Goal: Task Accomplishment & Management: Complete application form

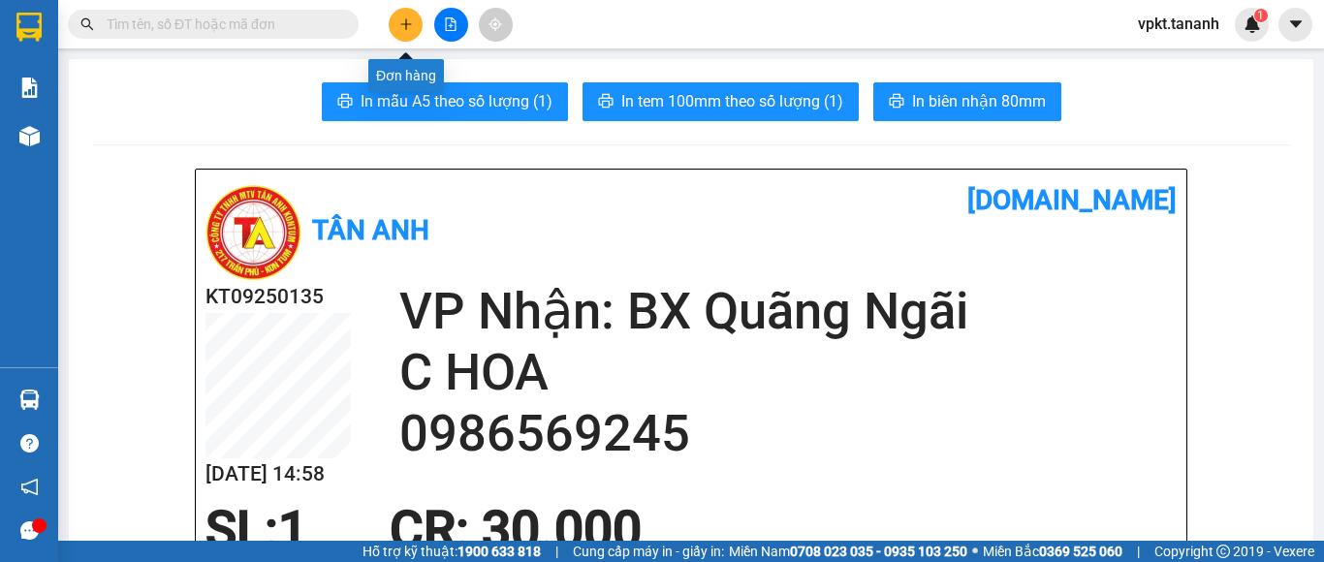
click at [404, 23] on icon "plus" at bounding box center [406, 24] width 14 height 14
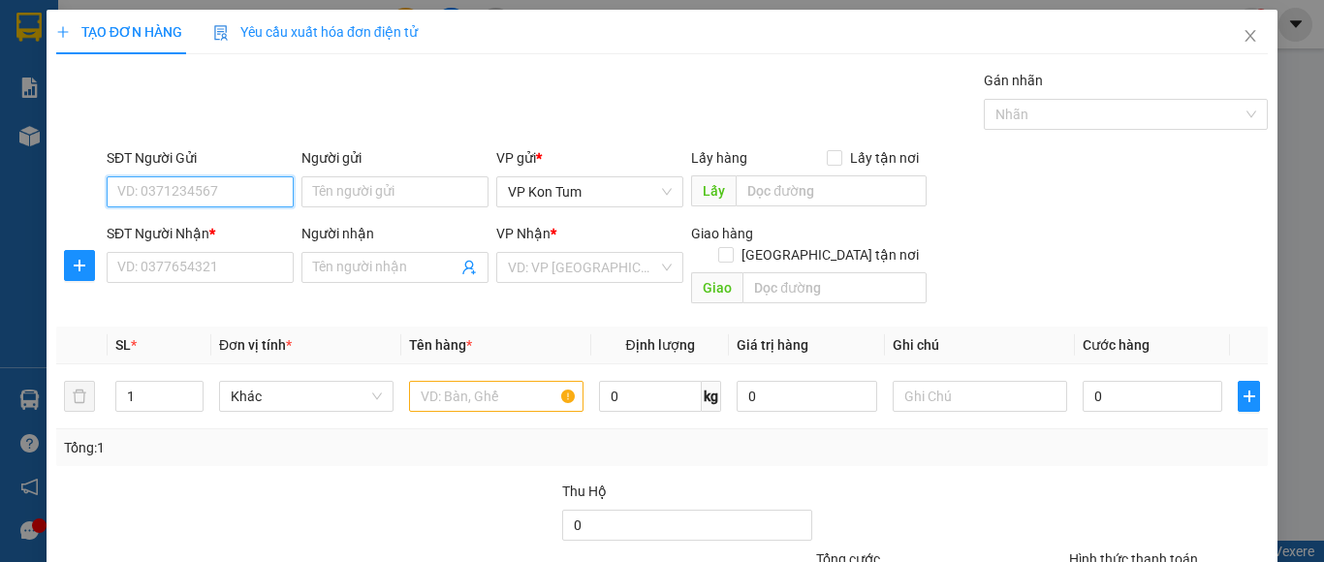
click at [200, 192] on input "SĐT Người Gửi" at bounding box center [200, 191] width 187 height 31
type input "0977902455"
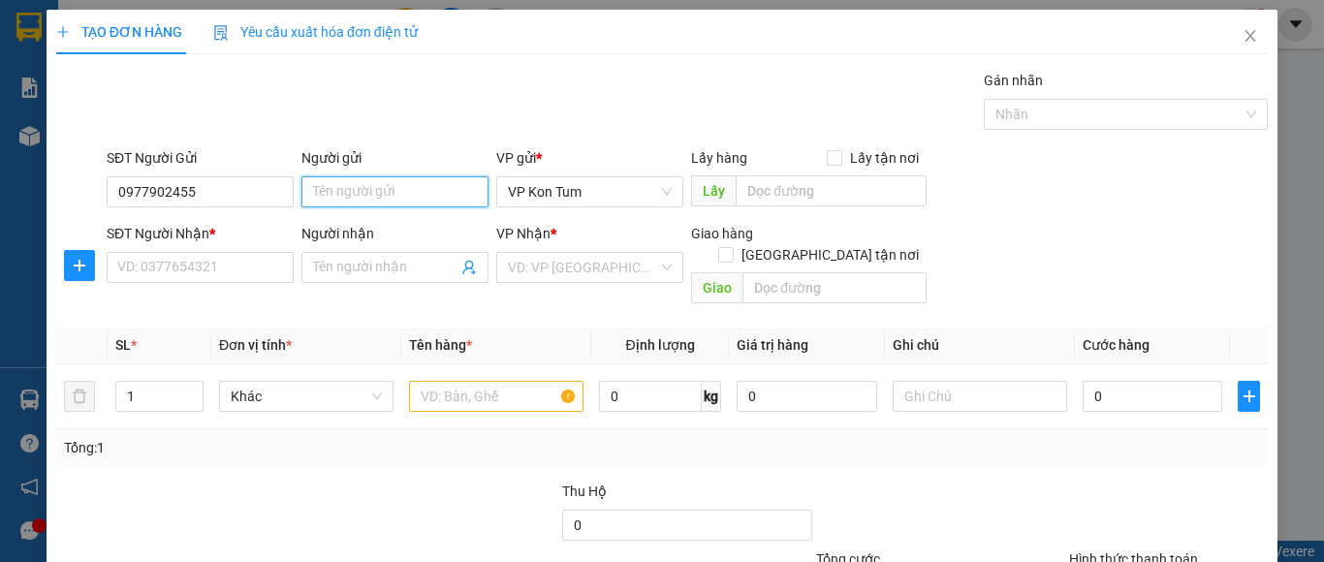
click at [328, 182] on input "Người gửi" at bounding box center [395, 191] width 187 height 31
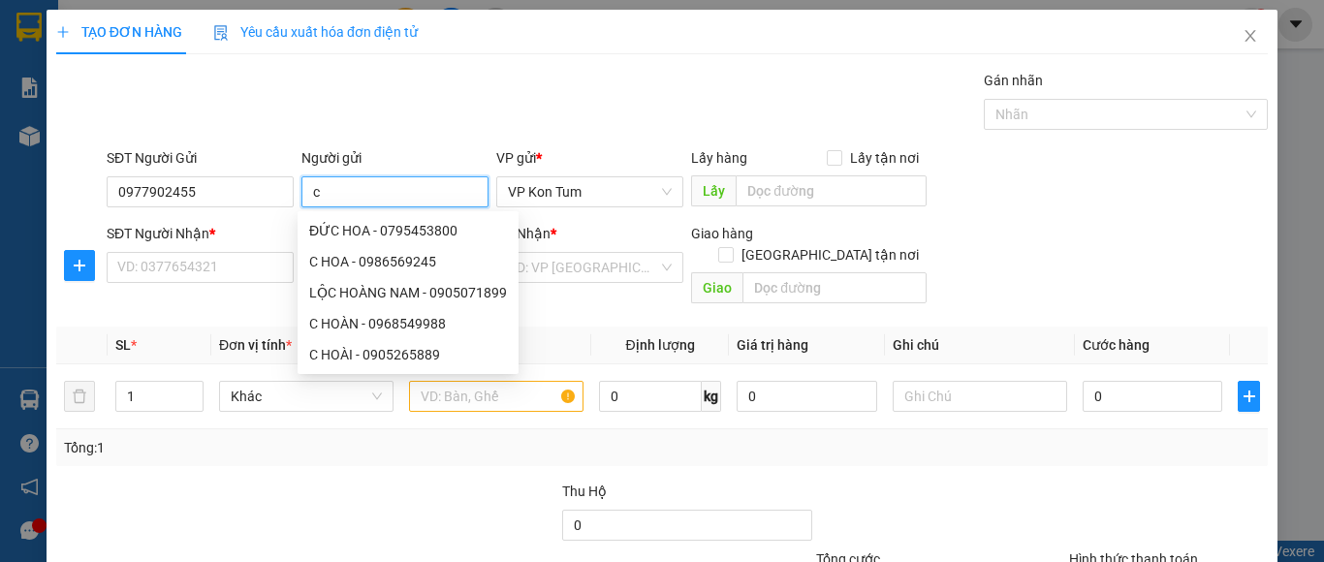
type input "c"
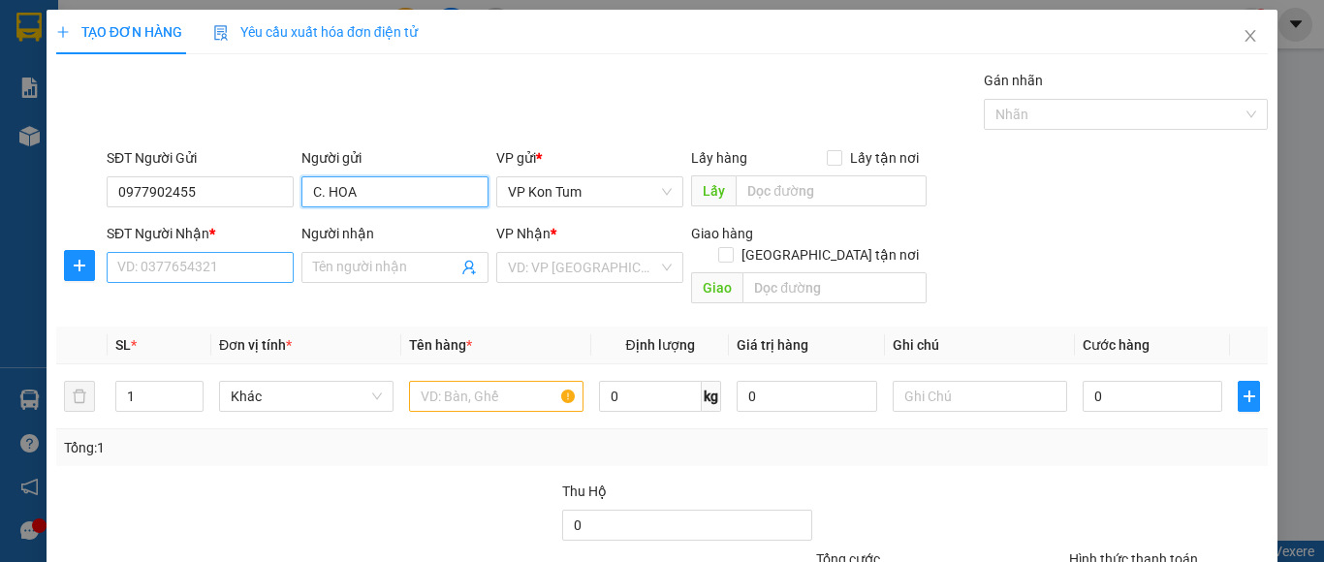
type input "C. HOA"
click at [177, 266] on input "SĐT Người Nhận *" at bounding box center [200, 267] width 187 height 31
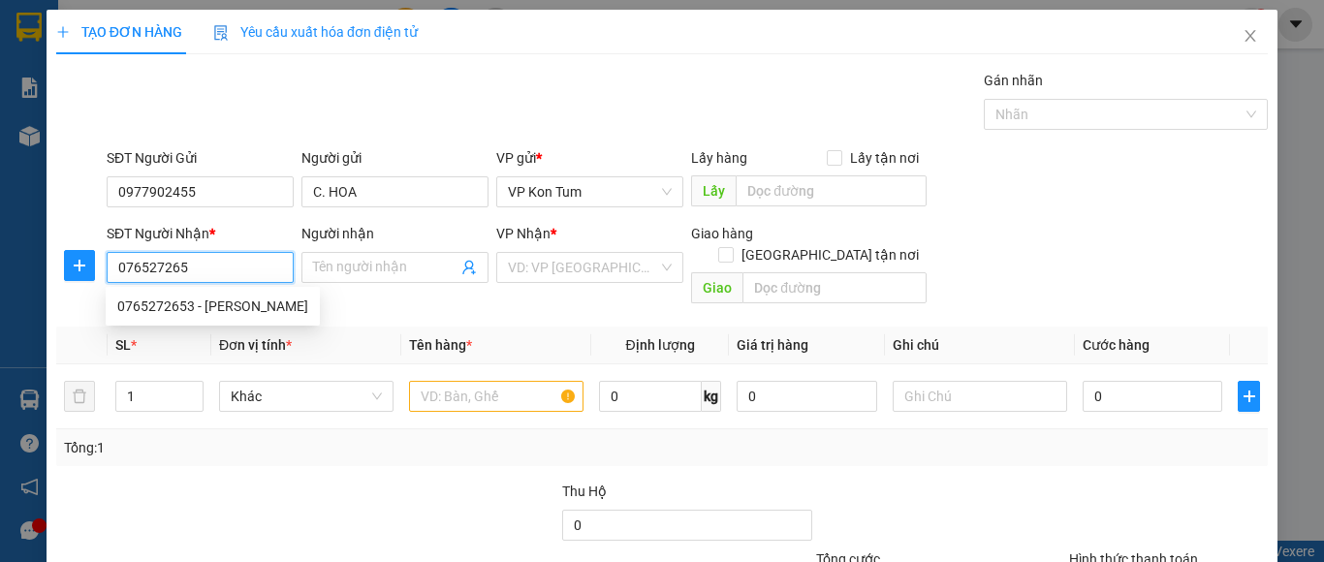
type input "0765272653"
click at [234, 308] on div "0765272653 - [PERSON_NAME]" at bounding box center [212, 306] width 191 height 21
type input "hồng"
click at [234, 308] on div "0765272653 - [PERSON_NAME]" at bounding box center [212, 306] width 191 height 21
type input "80.000"
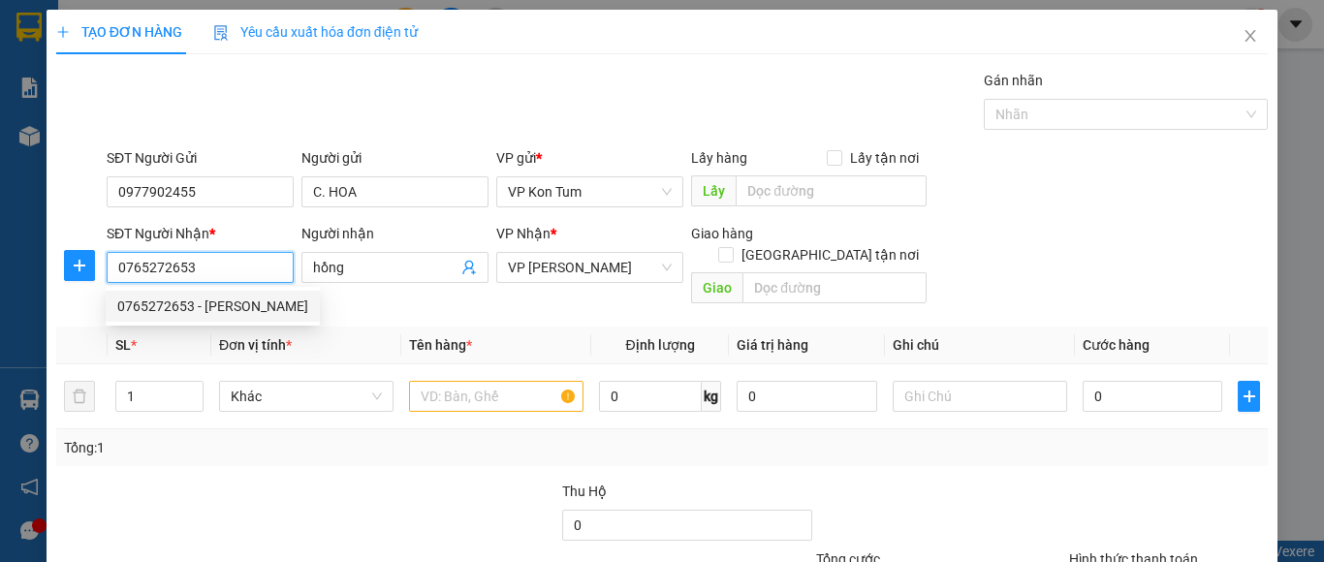
type input "80.000"
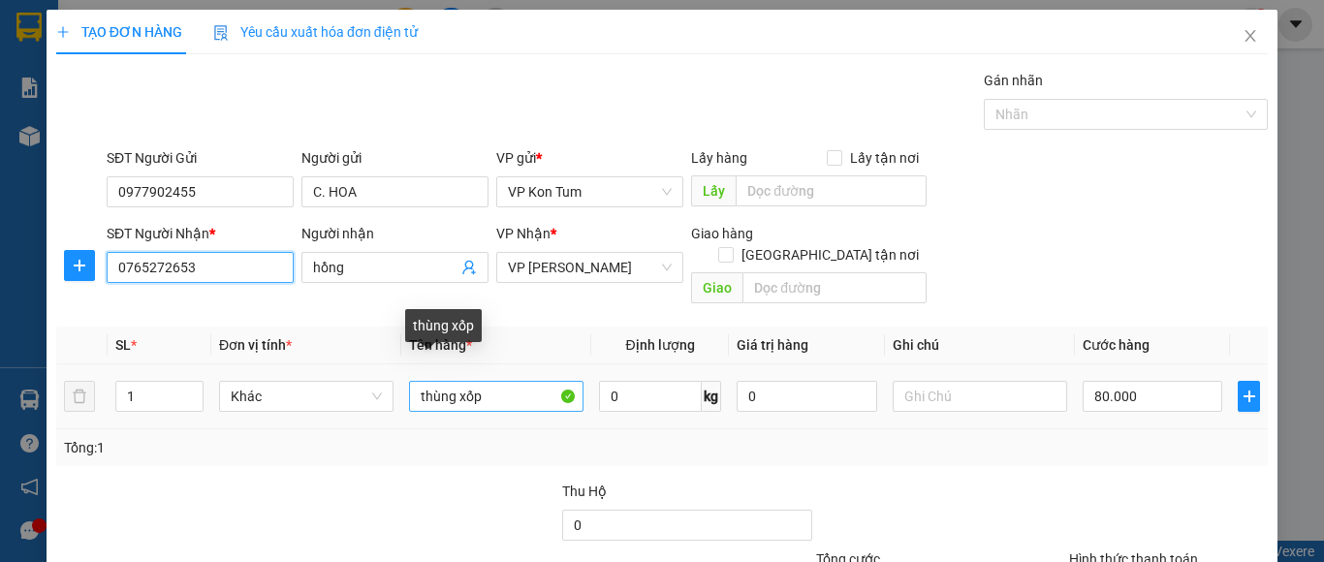
type input "0765272653"
drag, startPoint x: 497, startPoint y: 378, endPoint x: 229, endPoint y: 365, distance: 268.9
click at [229, 365] on tr "1 Khác thùng xốp 0 kg 0 80.000" at bounding box center [662, 397] width 1212 height 65
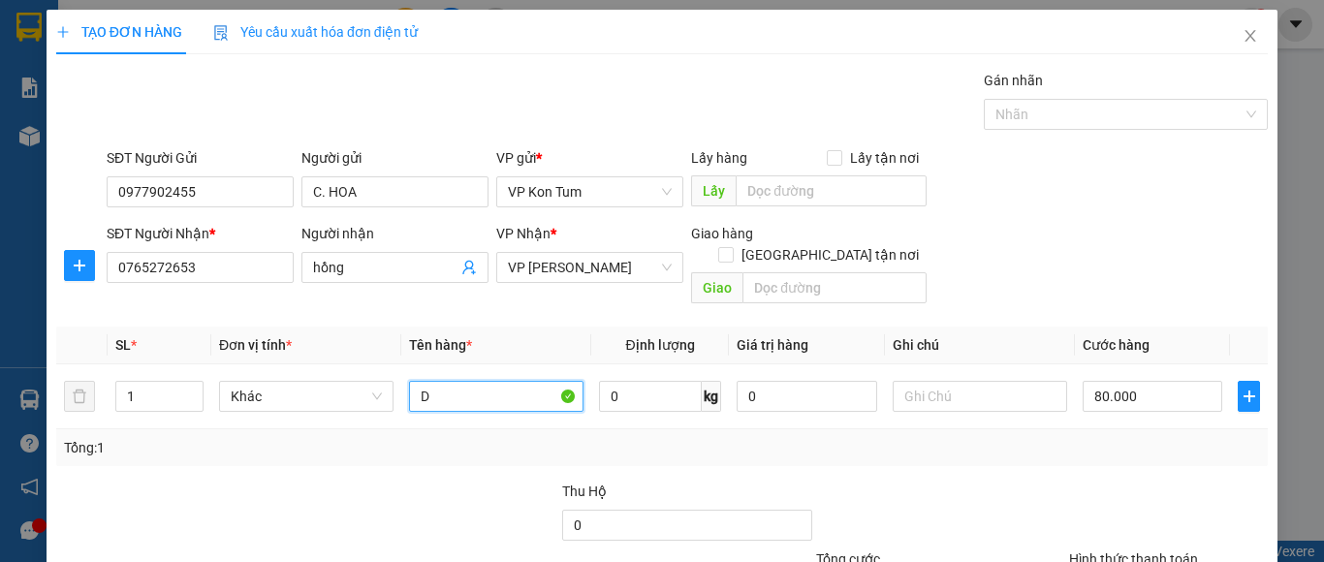
type input "D"
type input "ĐỒ ĂN"
click at [1137, 381] on input "80.000" at bounding box center [1153, 396] width 140 height 31
type input "6"
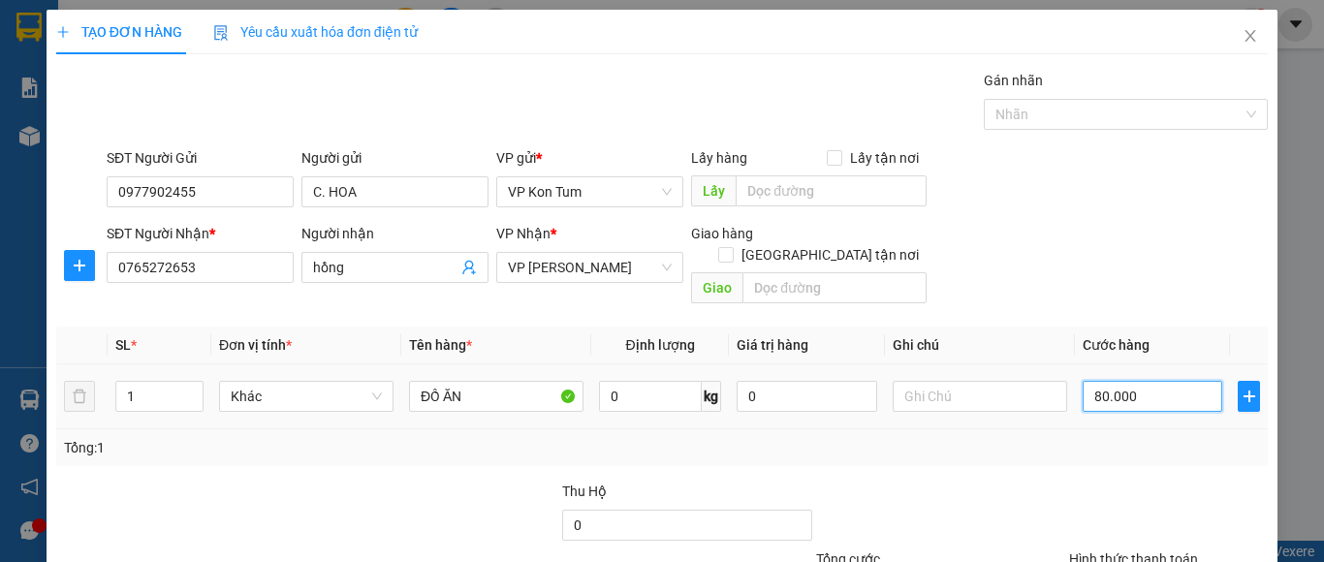
type input "6"
type input "60"
type input "6"
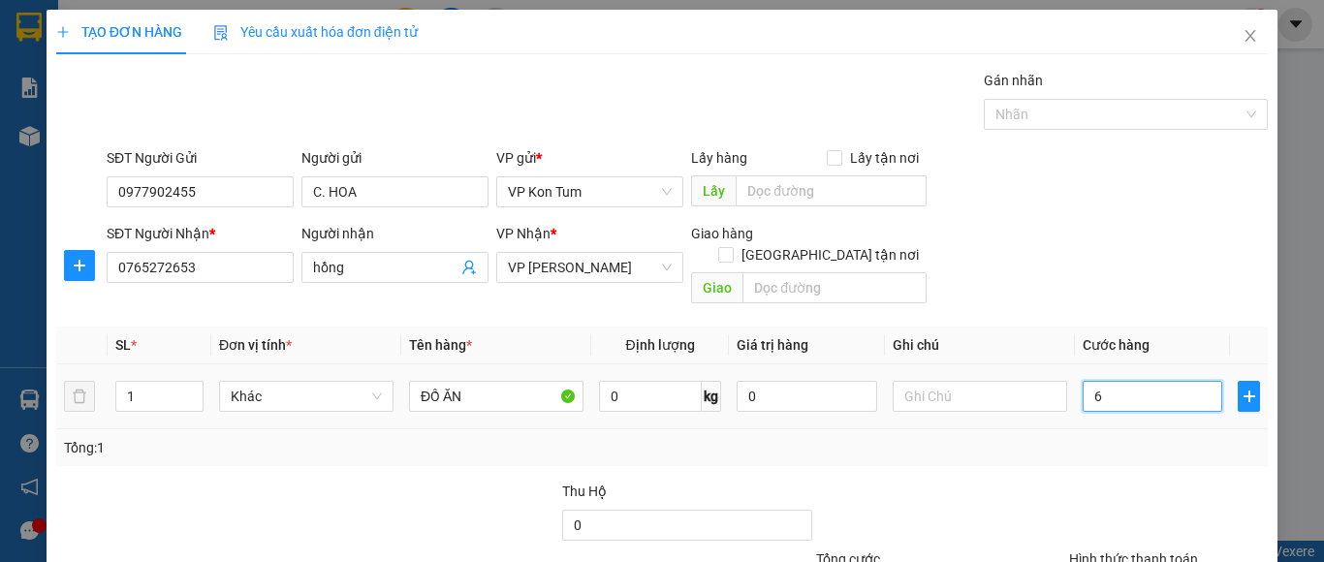
type input "6"
type input "0"
type input "5"
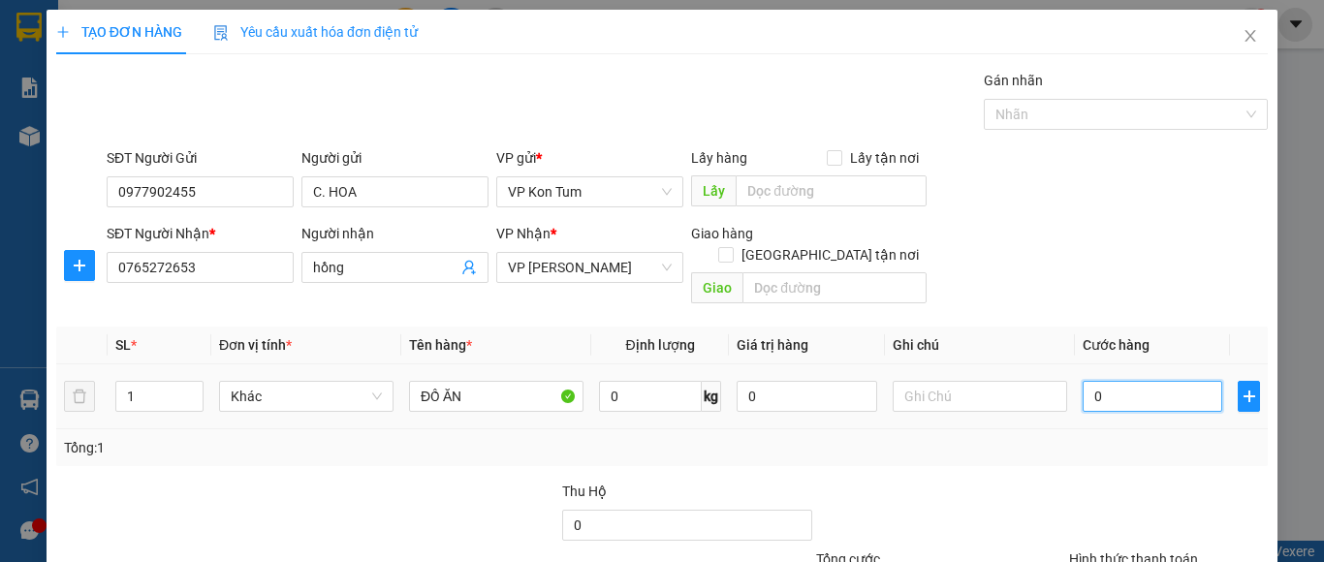
type input "5"
type input "05"
type input "50"
type input "05"
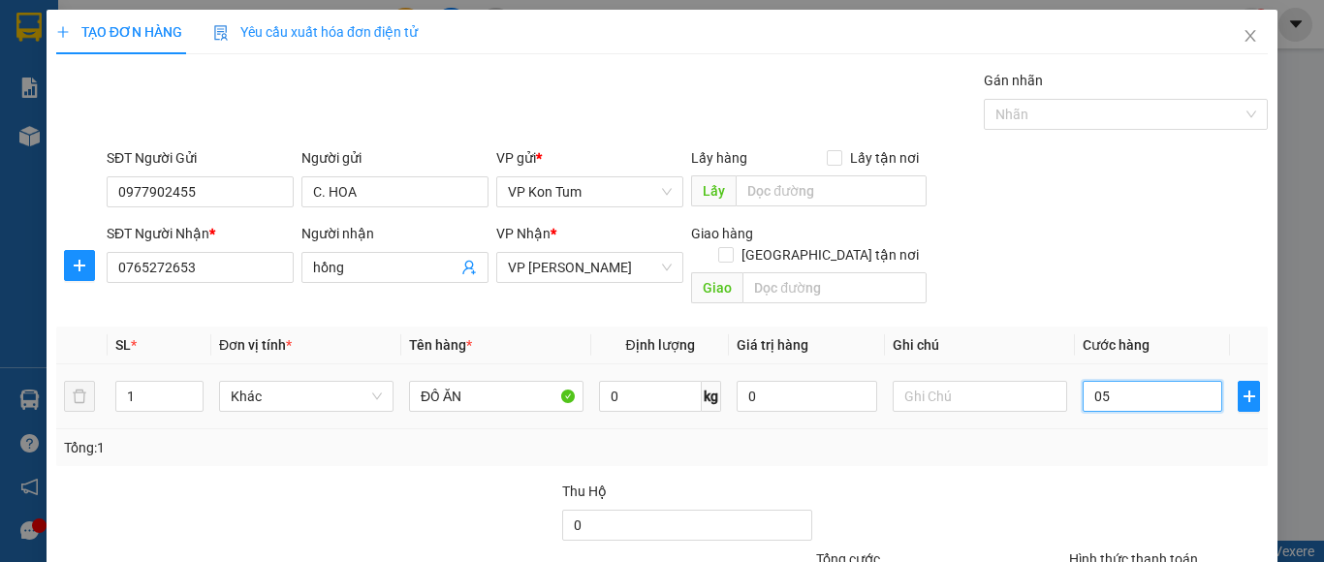
type input "5"
type input "0"
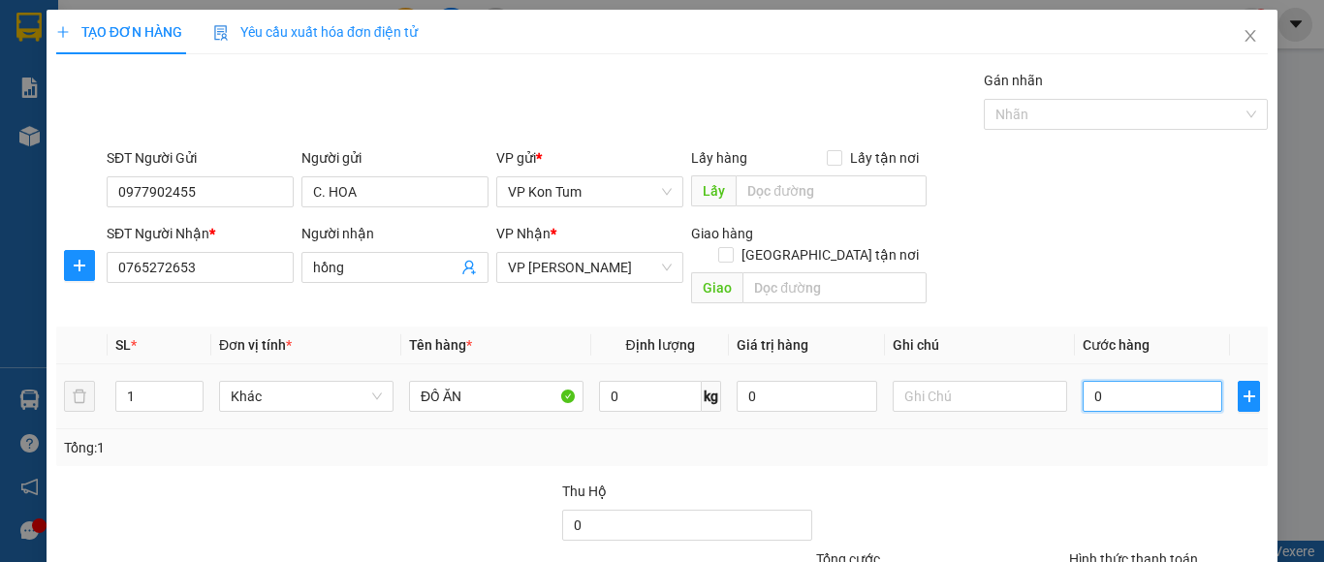
drag, startPoint x: 1095, startPoint y: 372, endPoint x: 1059, endPoint y: 380, distance: 36.7
click at [1075, 379] on td "0" at bounding box center [1152, 397] width 155 height 65
type input "0"
click at [1059, 380] on td at bounding box center [980, 397] width 190 height 65
type input "5"
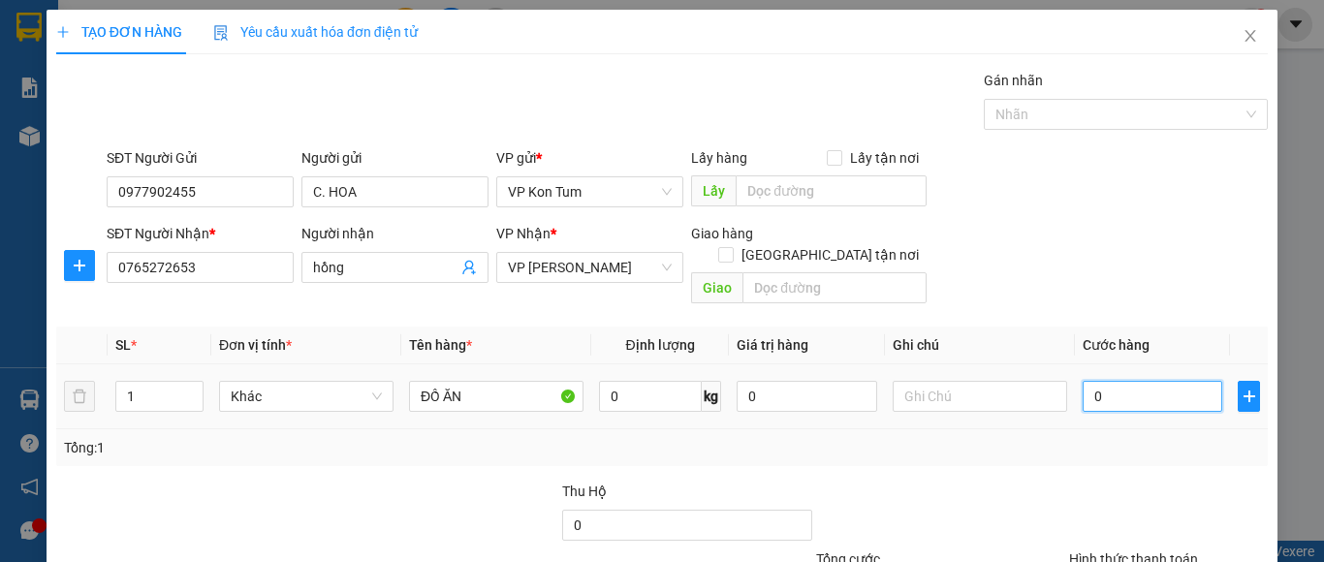
type input "5"
type input "50"
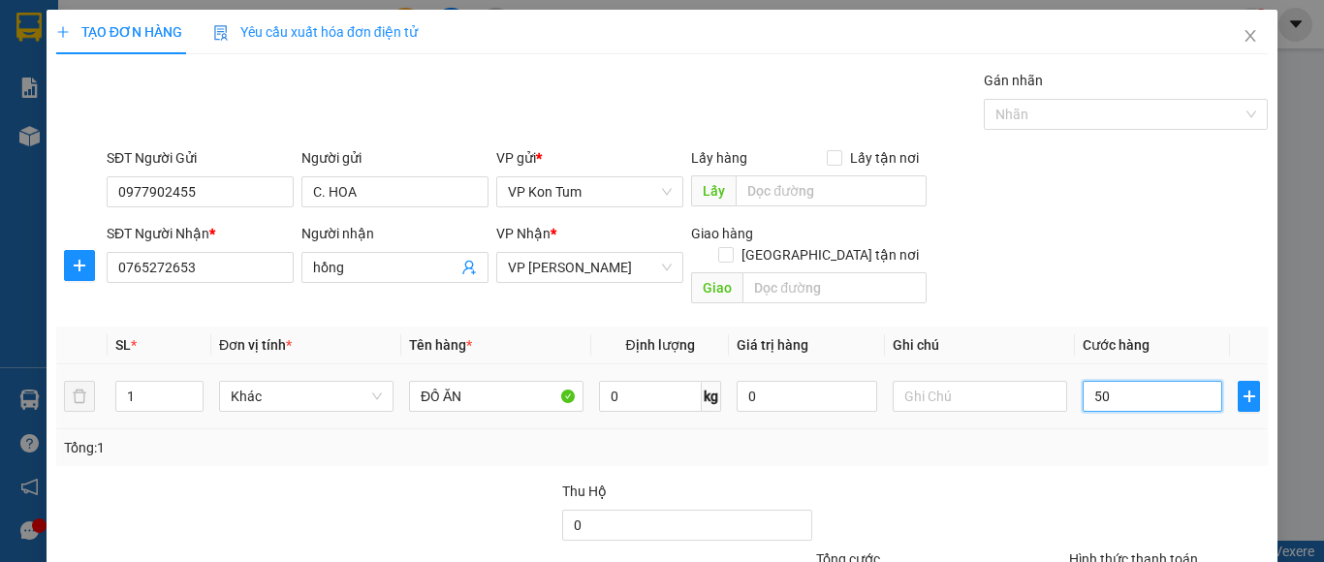
type input "500"
type input "5.000"
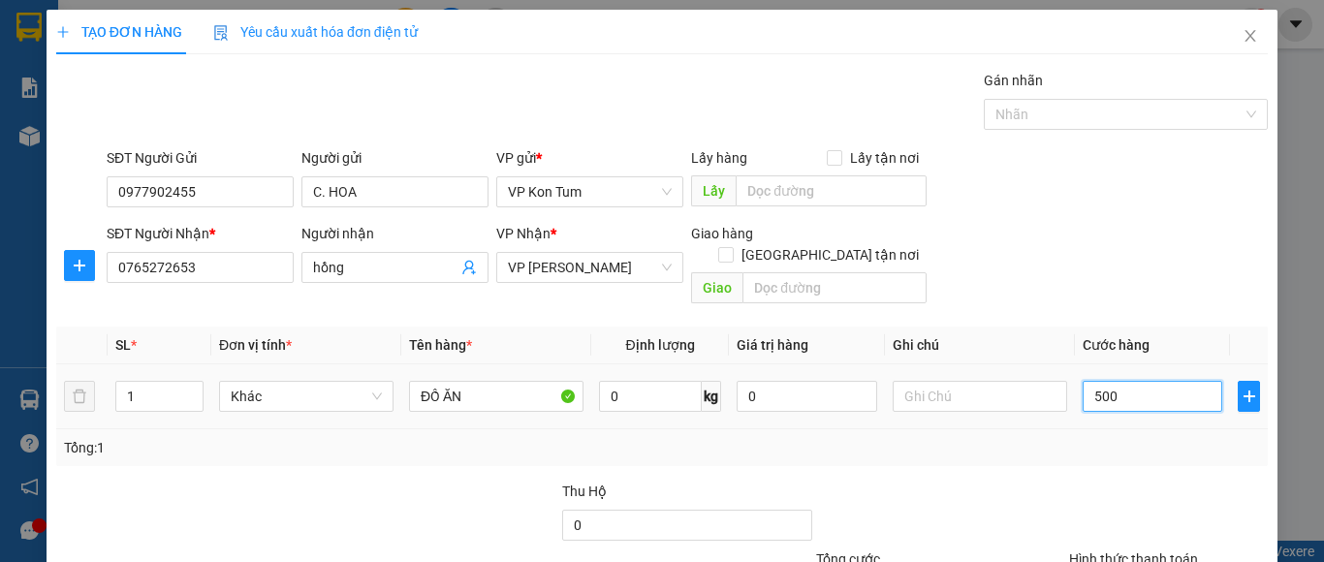
type input "5.000"
type input "50.000"
click at [1063, 437] on div "Tổng: 1" at bounding box center [662, 447] width 1196 height 21
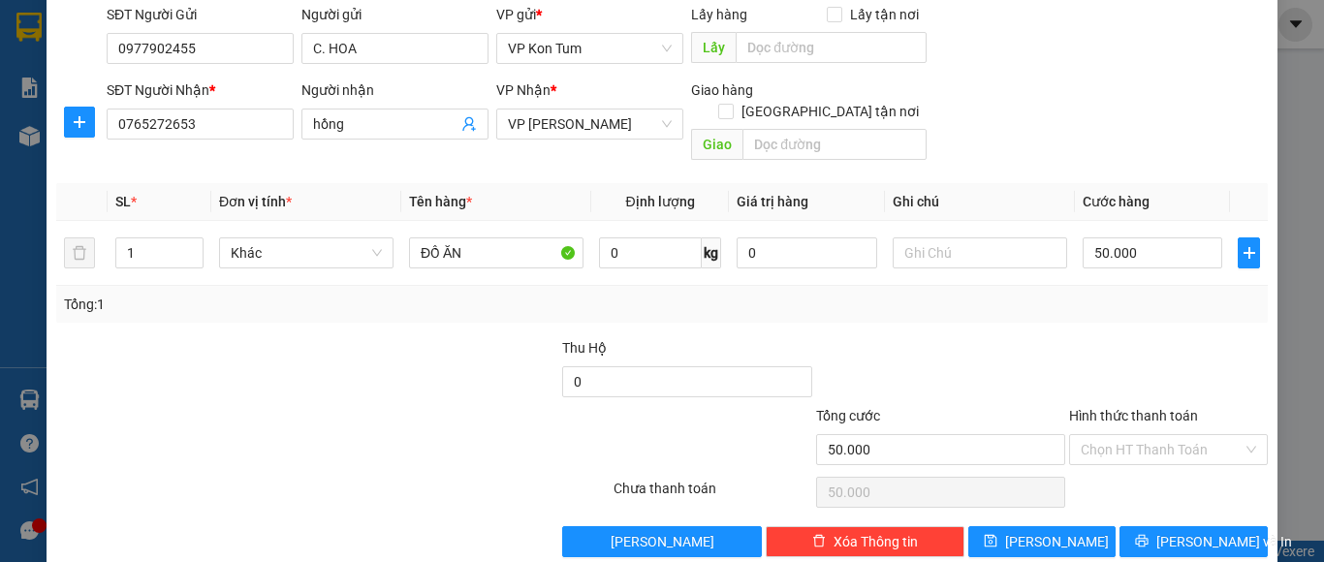
scroll to position [155, 0]
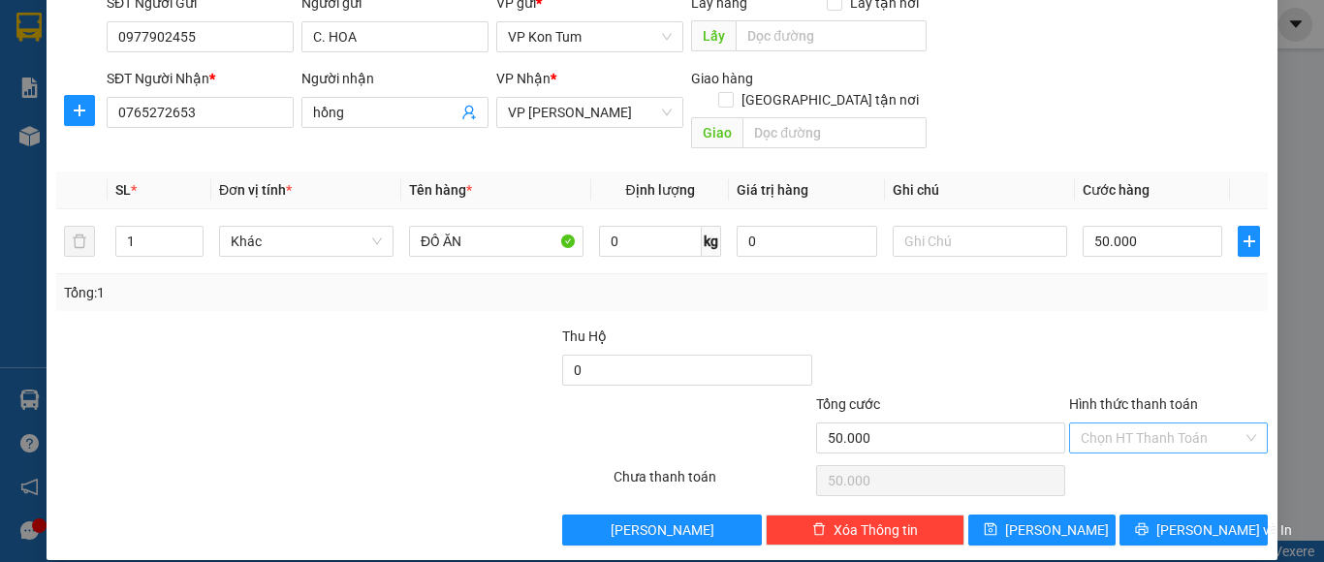
click at [1090, 424] on input "Hình thức thanh toán" at bounding box center [1162, 438] width 162 height 29
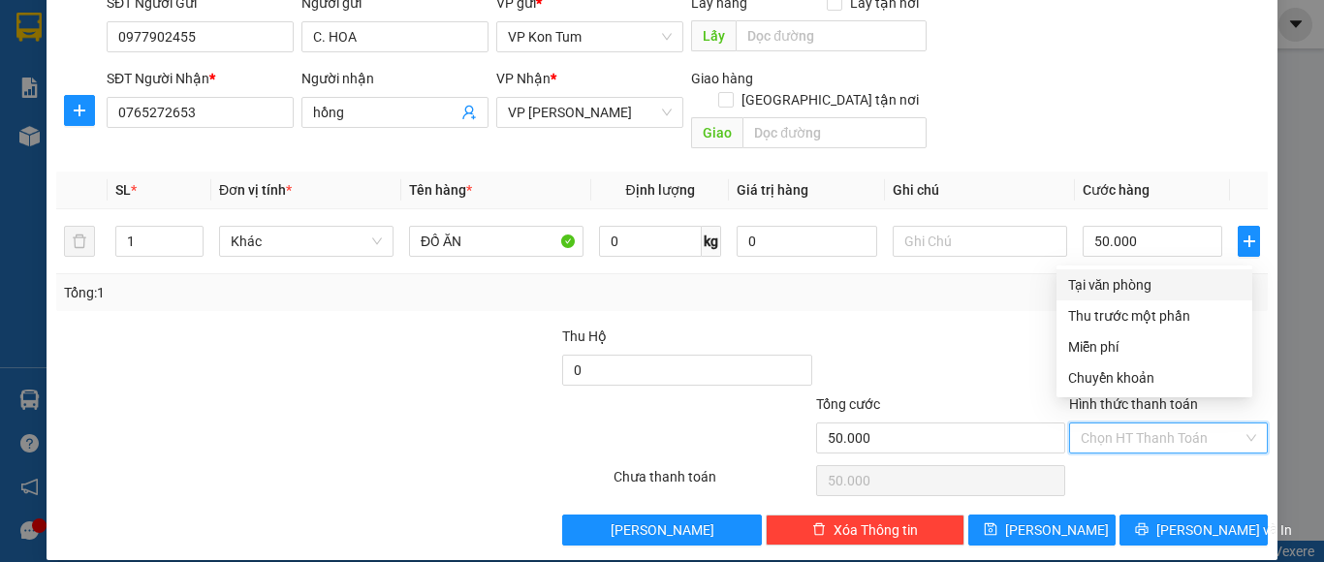
click at [1138, 286] on div "Tại văn phòng" at bounding box center [1154, 284] width 173 height 21
type input "0"
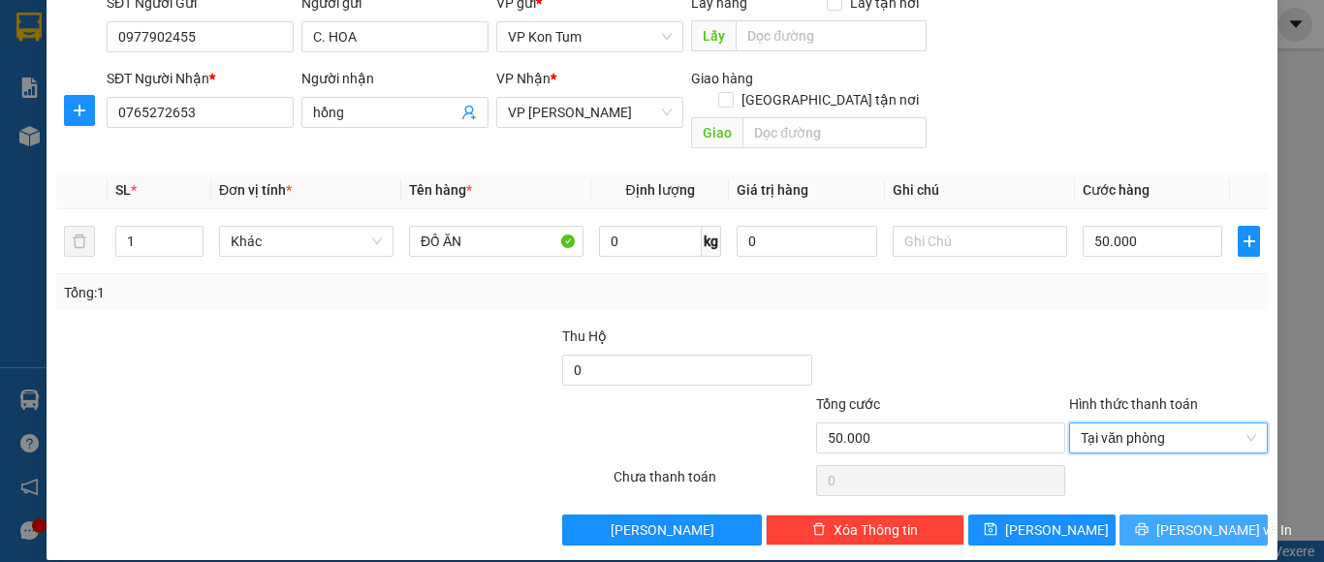
click at [1152, 515] on button "[PERSON_NAME] và In" at bounding box center [1194, 530] width 148 height 31
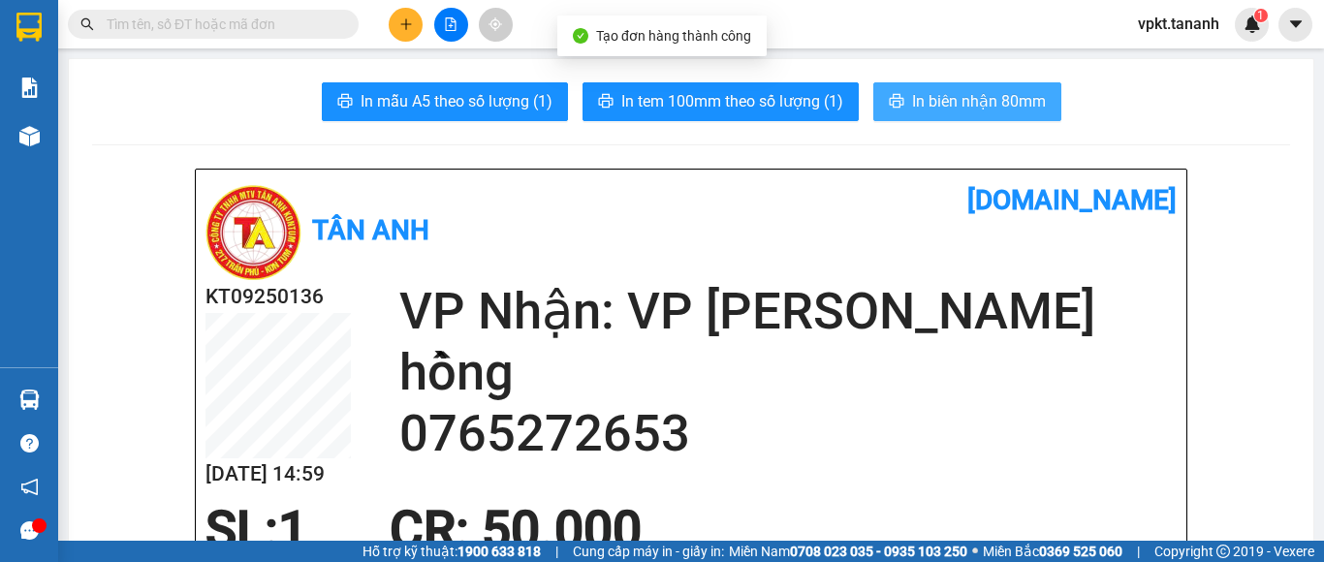
click at [912, 98] on span "In biên nhận 80mm" at bounding box center [979, 101] width 134 height 24
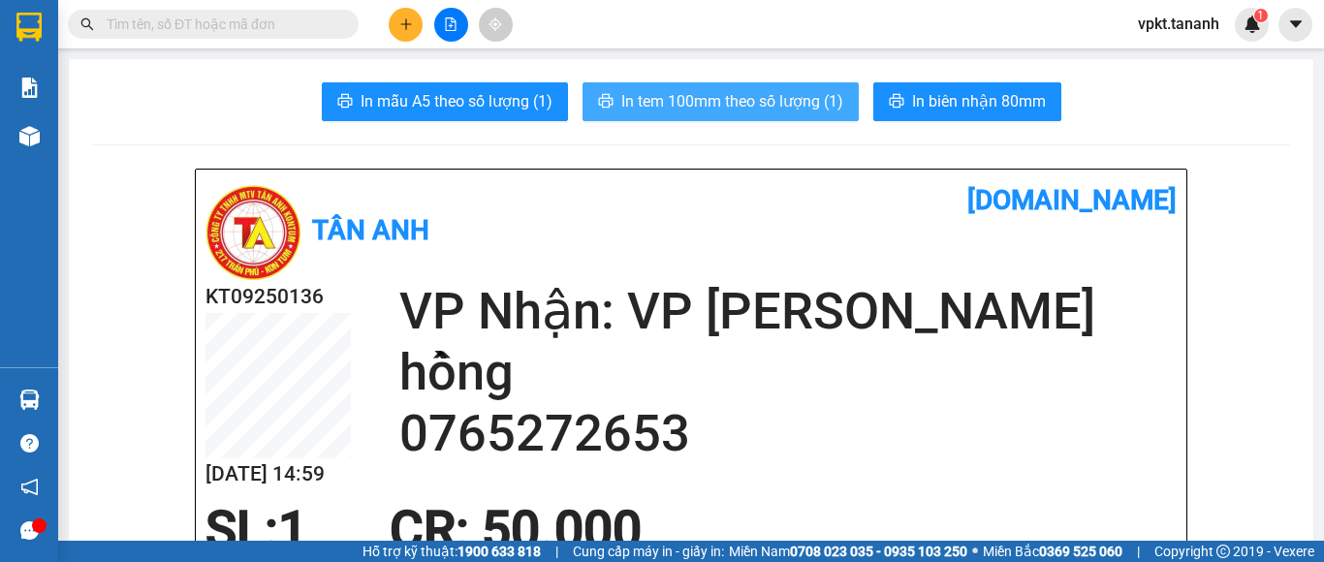
click at [729, 102] on span "In tem 100mm theo số lượng (1)" at bounding box center [732, 101] width 222 height 24
